Goal: Use online tool/utility: Utilize a website feature to perform a specific function

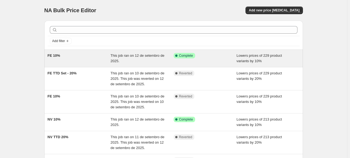
click at [86, 58] on div "FE 10%" at bounding box center [79, 58] width 63 height 11
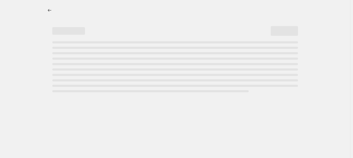
select select "percentage"
select select "collection"
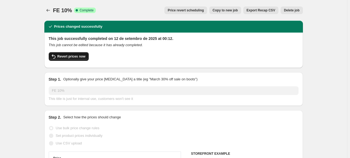
click at [79, 58] on span "Revert prices now" at bounding box center [71, 56] width 28 height 4
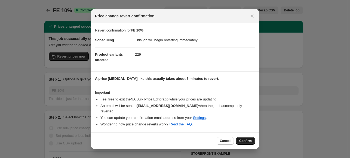
click at [240, 139] on span "Confirm" at bounding box center [245, 141] width 13 height 4
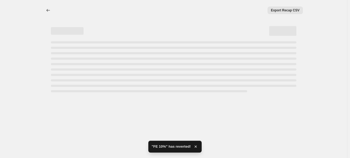
select select "percentage"
select select "collection"
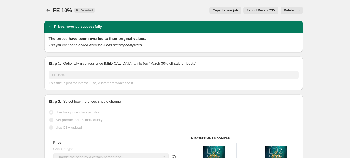
click at [236, 8] on span "Copy to new job" at bounding box center [225, 10] width 25 height 4
select select "percentage"
select select "collection"
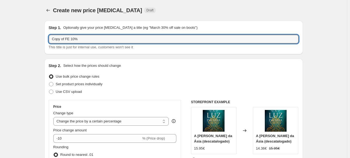
drag, startPoint x: 66, startPoint y: 39, endPoint x: 46, endPoint y: 40, distance: 20.8
click at [46, 40] on div "Step 1. Optionally give your price [MEDICAL_DATA] a title (eg "March 30% off sa…" at bounding box center [173, 38] width 259 height 34
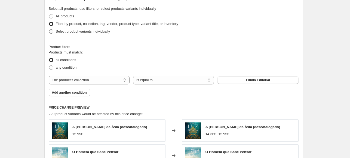
scroll to position [272, 0]
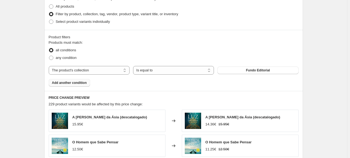
type input "FE 10%"
click at [81, 82] on span "Add another condition" at bounding box center [69, 83] width 35 height 4
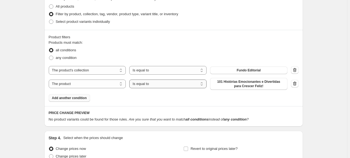
click at [145, 86] on select "Is equal to Is not equal to" at bounding box center [167, 84] width 77 height 9
select select "not_equal"
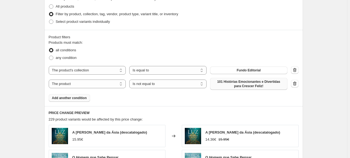
click at [253, 86] on span "101 Histórias Emocionantes e Divertidas para Crescer Feliz!" at bounding box center [248, 84] width 71 height 9
click at [257, 86] on span "101 Histórias Emocionantes e Divertidas para Crescer Feliz!" at bounding box center [248, 84] width 71 height 9
click at [90, 85] on select "The product The product's collection The product's tag The product's vendor The…" at bounding box center [87, 84] width 77 height 9
select select "collection"
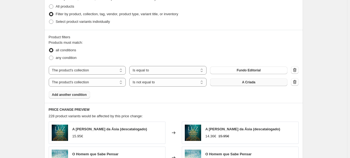
click at [256, 85] on button "A Criada" at bounding box center [248, 83] width 77 height 8
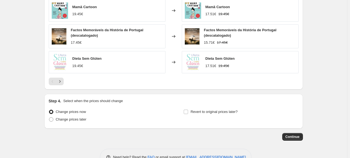
scroll to position [460, 0]
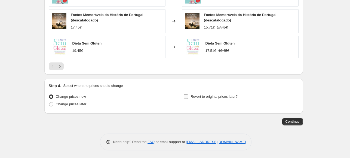
click at [186, 96] on input "Revert to original prices later?" at bounding box center [186, 97] width 4 height 4
checkbox input "true"
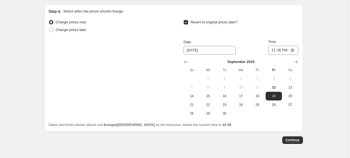
scroll to position [542, 0]
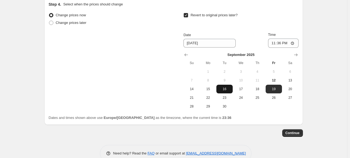
click at [226, 91] on button "16" at bounding box center [224, 89] width 16 height 9
type input "[DATE]"
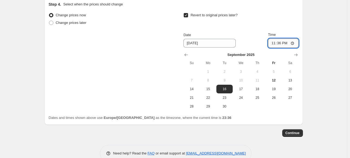
click at [283, 41] on input "23:36" at bounding box center [283, 43] width 30 height 9
type input "00:01"
click at [295, 132] on span "Continue" at bounding box center [293, 133] width 14 height 4
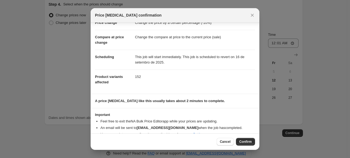
scroll to position [25, 0]
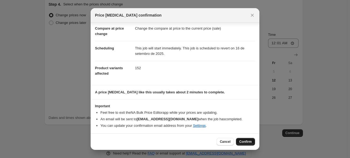
click at [250, 143] on span "Confirm" at bounding box center [245, 142] width 13 height 4
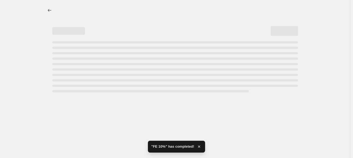
select select "percentage"
select select "collection"
select select "not_equal"
